Goal: Find specific page/section: Find specific page/section

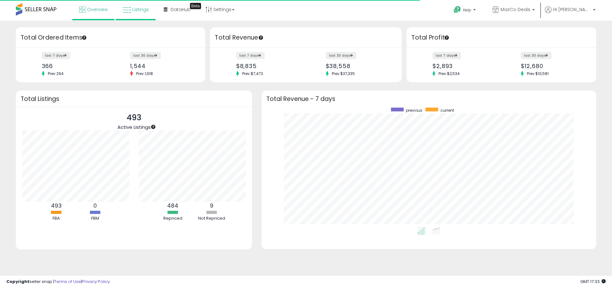
scroll to position [119, 322]
click at [139, 11] on span "Listings" at bounding box center [140, 9] width 16 height 6
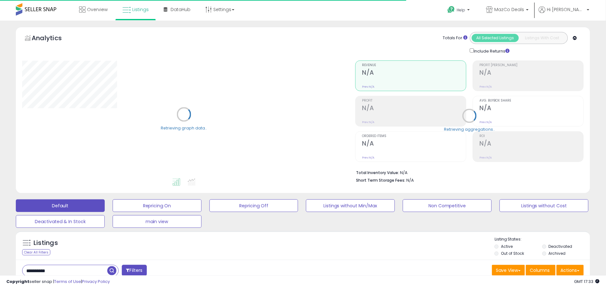
click at [72, 269] on input "**********" at bounding box center [64, 270] width 85 height 11
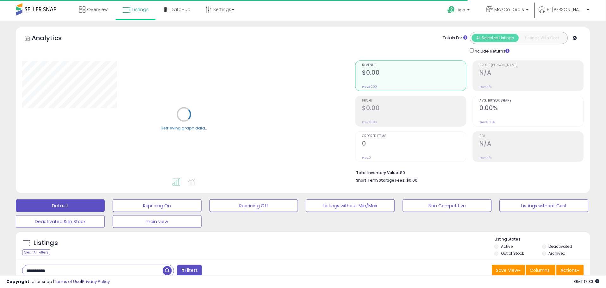
paste input "text"
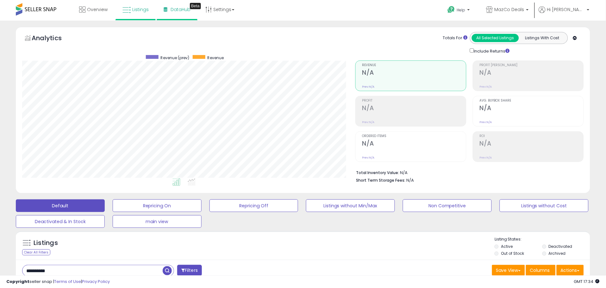
scroll to position [130, 333]
paste input "**********"
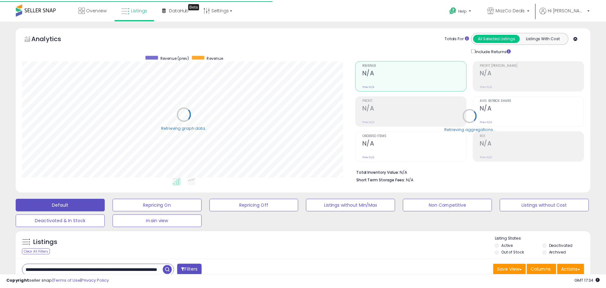
scroll to position [316504, 316300]
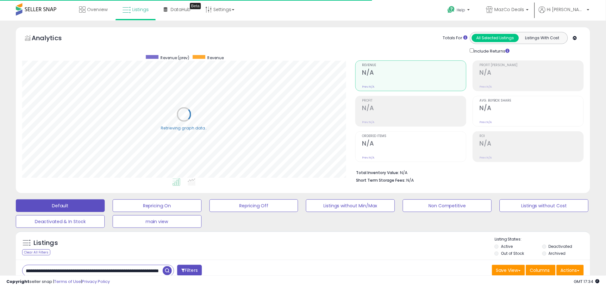
drag, startPoint x: 114, startPoint y: 271, endPoint x: -140, endPoint y: 250, distance: 255.1
click at [0, 250] on html "Unable to login Retrieving listings data.. has not yet accepted the Terms of Us…" at bounding box center [303, 144] width 606 height 288
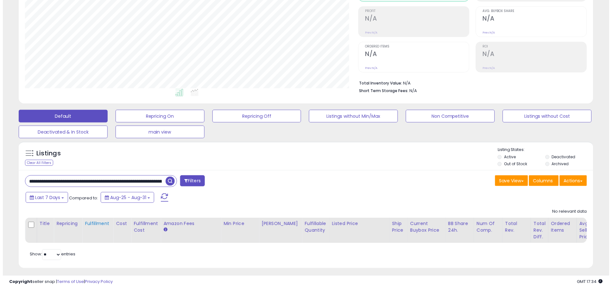
scroll to position [98, 0]
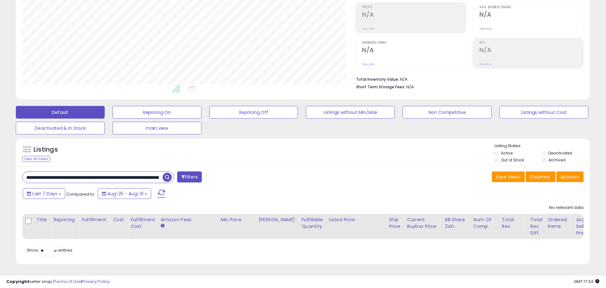
drag, startPoint x: 136, startPoint y: 170, endPoint x: -317, endPoint y: 153, distance: 453.4
click at [0, 153] on html "Unable to login Retrieving listings data.. has not yet accepted the Terms of Us…" at bounding box center [303, 51] width 606 height 288
drag, startPoint x: 58, startPoint y: 172, endPoint x: -141, endPoint y: 154, distance: 199.7
click at [0, 154] on html "Unable to login Retrieving listings data.. has not yet accepted the Terms of Us…" at bounding box center [303, 51] width 606 height 288
type input "**********"
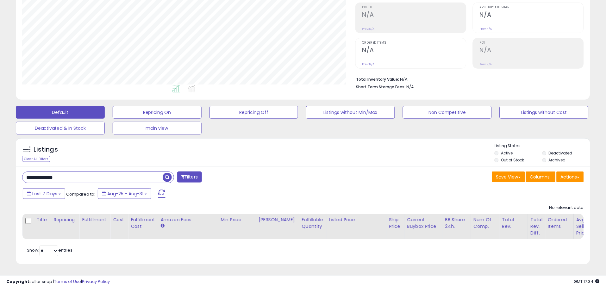
click at [190, 173] on button "Filters" at bounding box center [189, 177] width 25 height 11
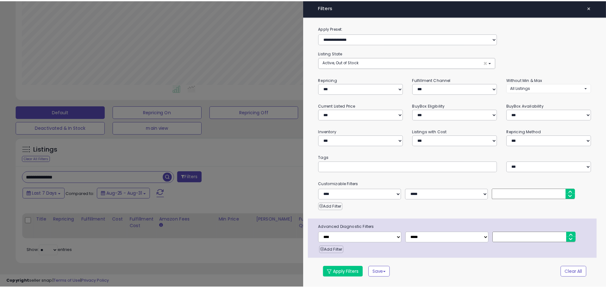
scroll to position [130, 337]
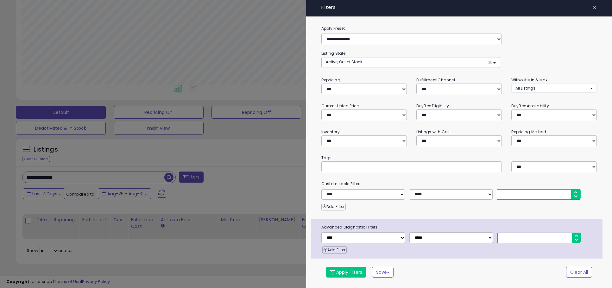
click at [278, 151] on div at bounding box center [306, 144] width 612 height 288
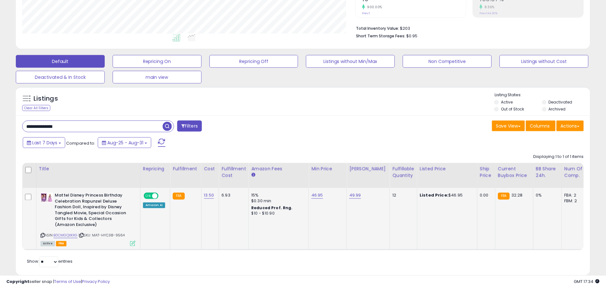
scroll to position [160, 0]
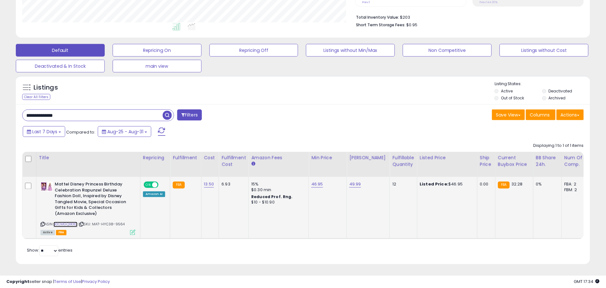
click at [73, 222] on link "B0CMGQXKXG" at bounding box center [66, 224] width 24 height 5
click at [42, 223] on icon at bounding box center [43, 224] width 4 height 3
click at [75, 222] on link "B0CMGQXKXG" at bounding box center [66, 224] width 24 height 5
drag, startPoint x: 83, startPoint y: 218, endPoint x: 116, endPoint y: 190, distance: 43.8
click at [83, 223] on icon at bounding box center [81, 224] width 4 height 3
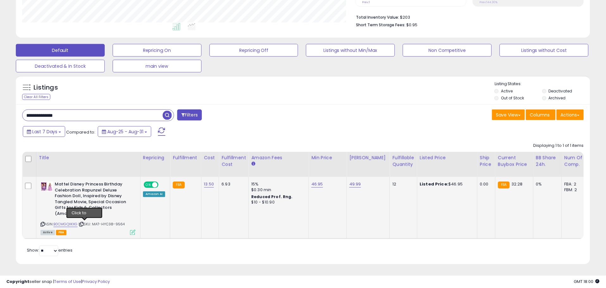
click at [84, 223] on icon at bounding box center [81, 224] width 4 height 3
